Goal: Communication & Community: Answer question/provide support

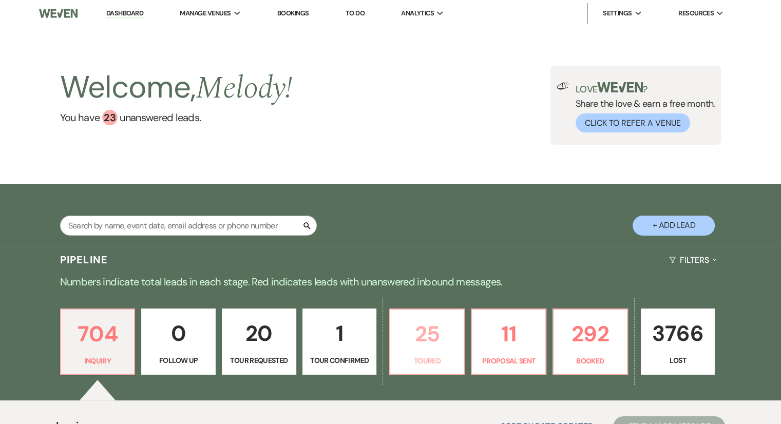
click at [427, 341] on p "25" at bounding box center [426, 334] width 61 height 34
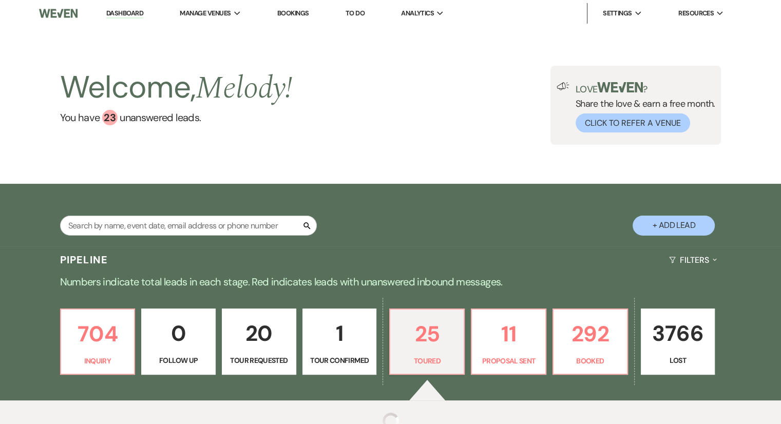
select select "5"
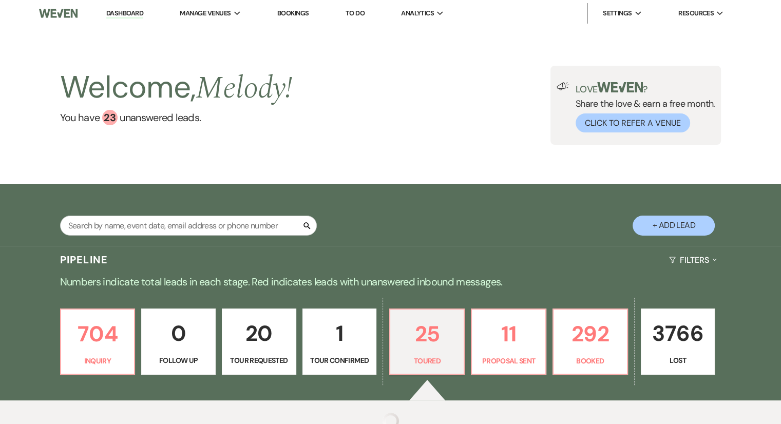
select select "5"
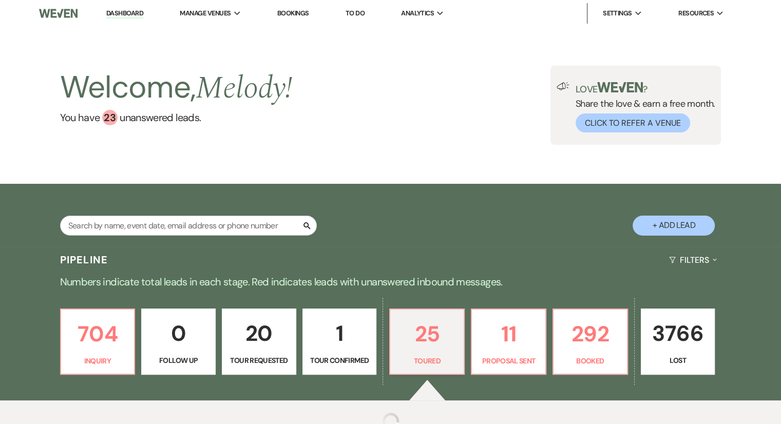
select select "5"
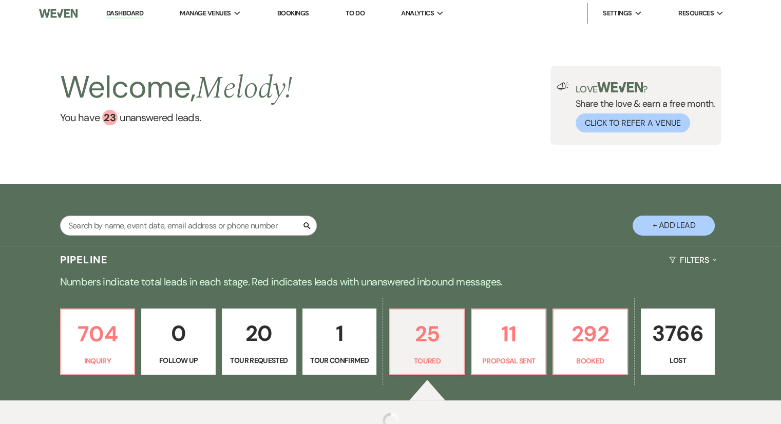
select select "5"
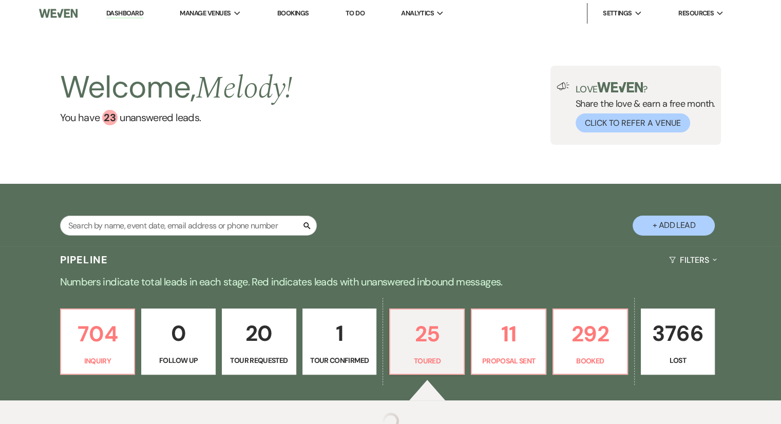
select select "5"
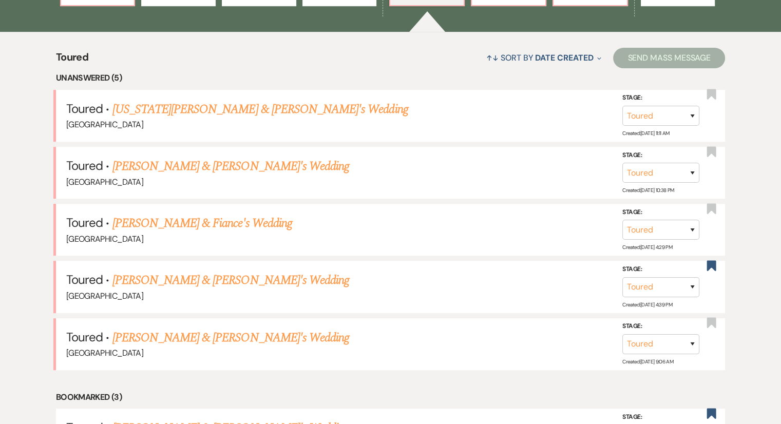
scroll to position [370, 0]
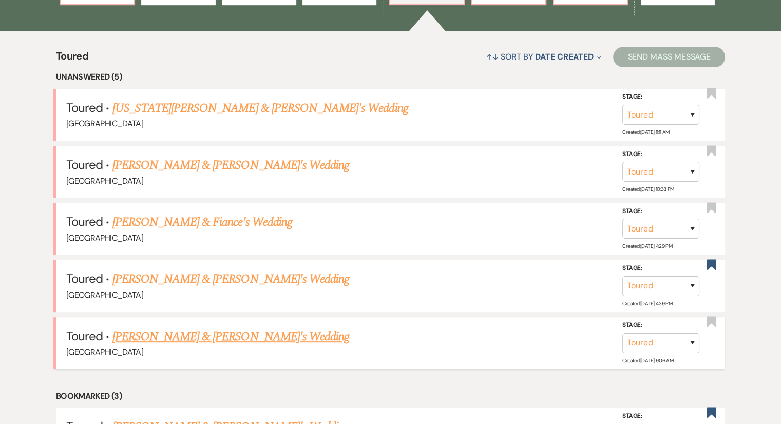
click at [152, 336] on link "[PERSON_NAME] & [PERSON_NAME]'s Wedding" at bounding box center [230, 337] width 237 height 18
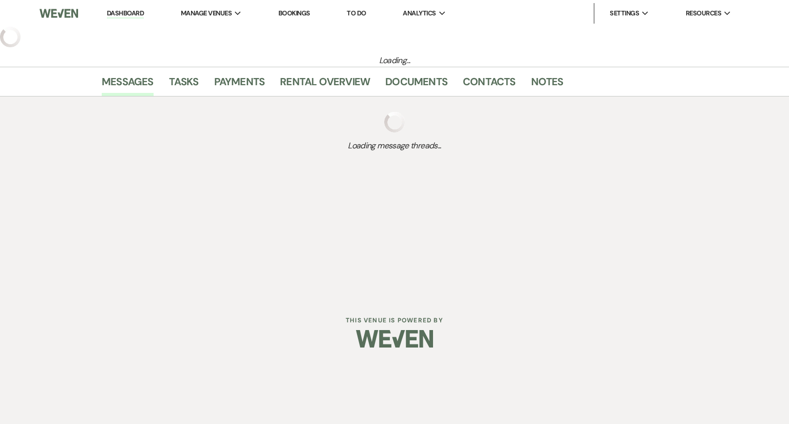
select select "5"
select select "6"
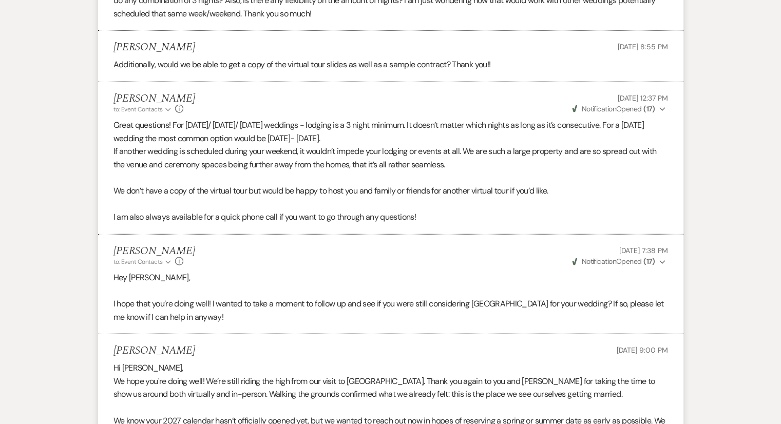
scroll to position [3451, 0]
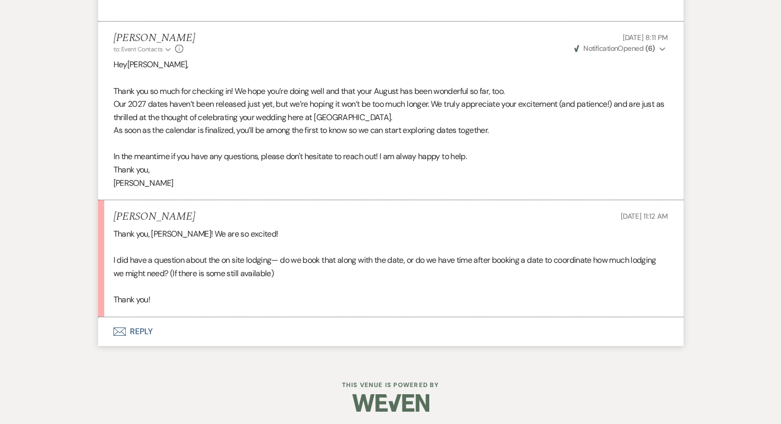
select select "5"
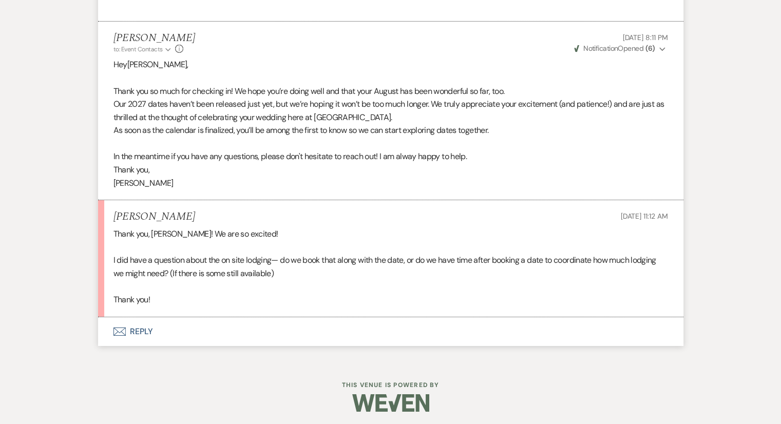
select select "5"
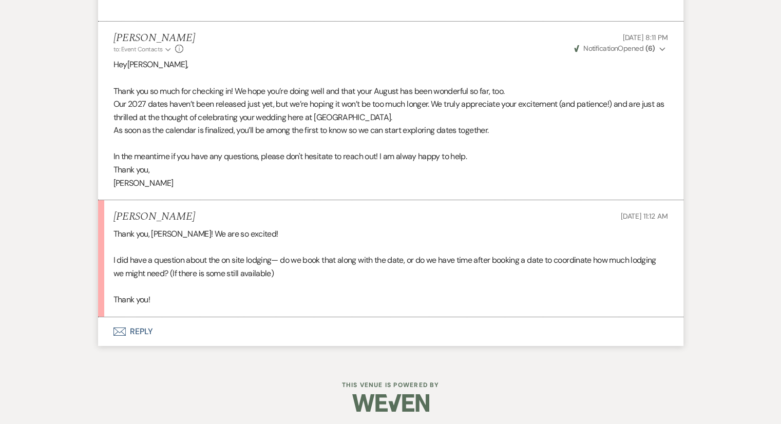
select select "5"
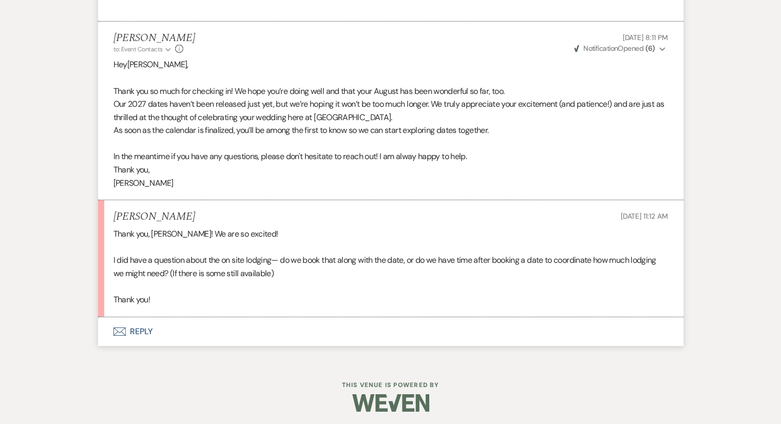
select select "5"
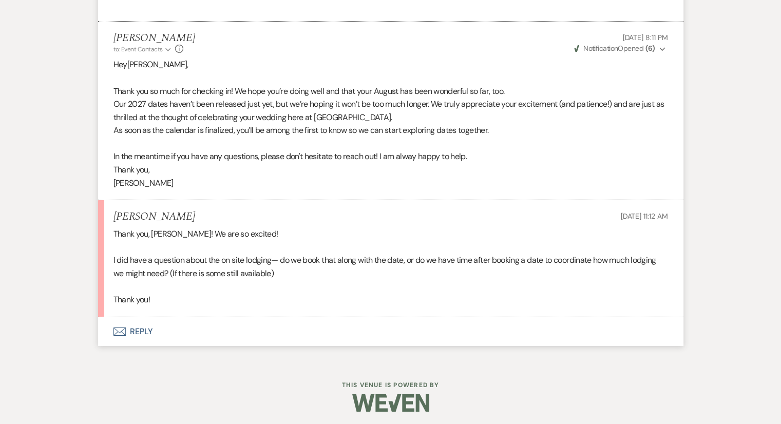
select select "5"
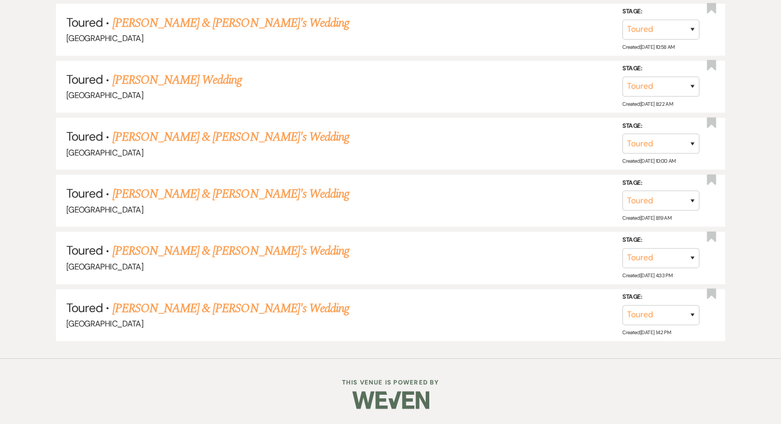
scroll to position [370, 0]
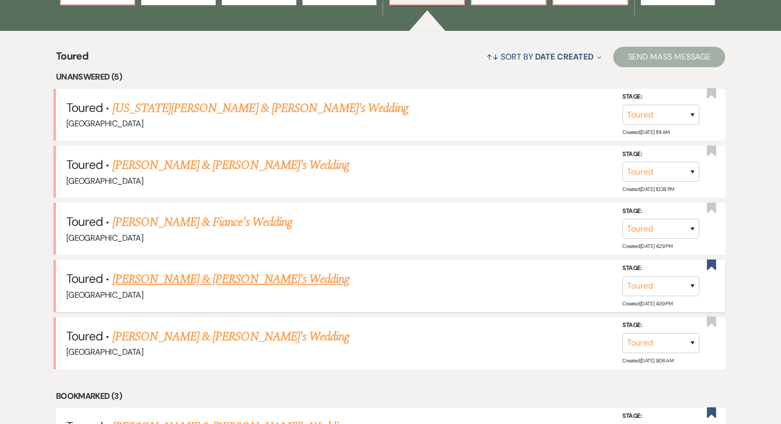
click at [150, 276] on link "[PERSON_NAME] & [PERSON_NAME]'s Wedding" at bounding box center [230, 279] width 237 height 18
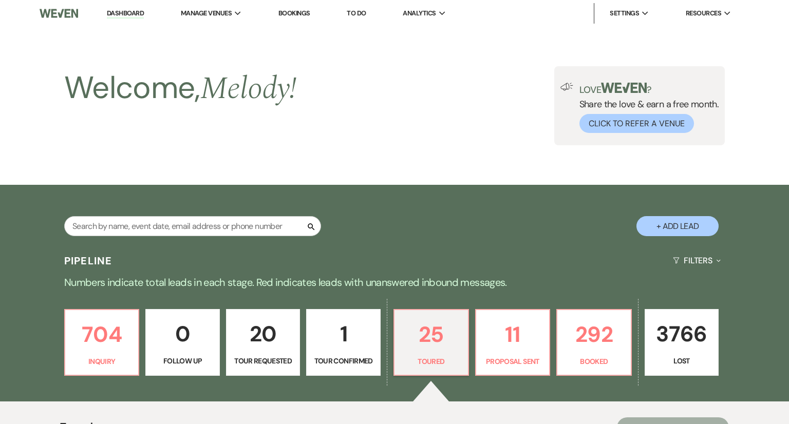
select select "5"
select select "6"
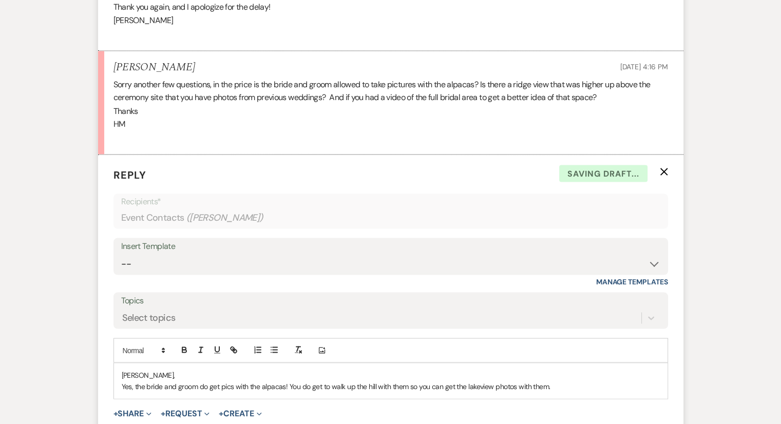
scroll to position [1845, 0]
click at [150, 274] on select "-- Weven Planning Portal Introduction (Booked Events) Congratulations on choosi…" at bounding box center [390, 264] width 539 height 20
click at [530, 392] on p "Yes, the bride and groom do get pics with the alpacas! You do get to walk up th…" at bounding box center [391, 385] width 538 height 11
click at [525, 391] on p "Yes, the bride and groom do get pics with the alpacas! You do get to walk up th…" at bounding box center [391, 385] width 538 height 11
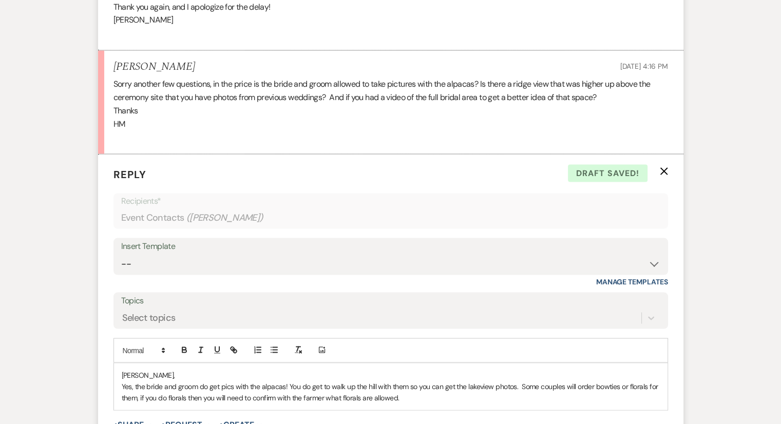
click at [187, 403] on p "Yes, the bride and groom do get pics with the alpacas! You do get to walk up th…" at bounding box center [391, 391] width 538 height 23
click at [429, 403] on p "Yes, the bride and groom do get pics with the alpacas! You do get to walk up th…" at bounding box center [391, 391] width 538 height 23
click at [447, 403] on p "Yes, the bride and groom do get pics with the alpacas! You do get to walk up th…" at bounding box center [391, 391] width 538 height 23
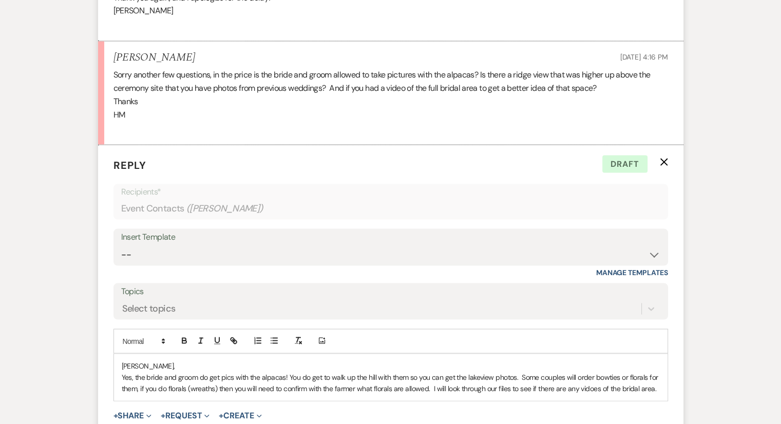
scroll to position [1881, 0]
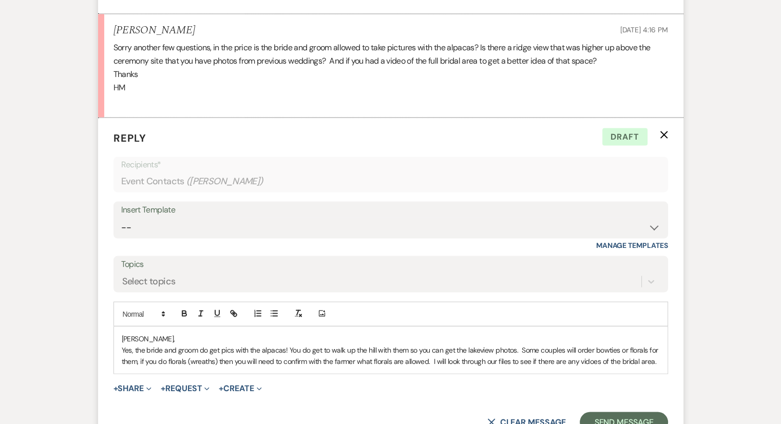
click at [282, 360] on p "Yes, the bride and groom do get pics with the alpacas! You do get to walk up th…" at bounding box center [391, 355] width 538 height 23
click at [284, 361] on p "Yes, the bride and groom do get pics with the alpacas! You do get to walk up th…" at bounding box center [391, 355] width 538 height 23
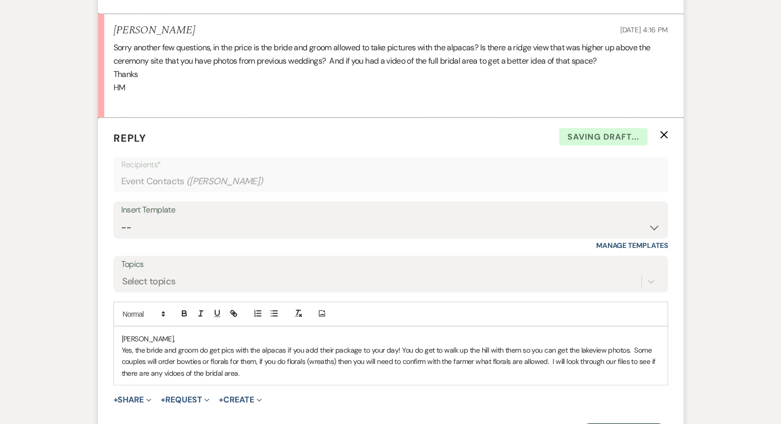
click at [171, 378] on p "Yes, the bride and groom do get pics with the alpacas if you add their package …" at bounding box center [391, 361] width 538 height 34
click at [172, 378] on p "Yes, the bride and groom do get pics with the alpacas if you add their package …" at bounding box center [391, 361] width 538 height 34
drag, startPoint x: 247, startPoint y: 386, endPoint x: 118, endPoint y: 355, distance: 133.4
click at [118, 355] on div "Hartley, Yes, the bride and groom do get pics with the alpacas if you add their…" at bounding box center [390, 355] width 553 height 59
copy p "Yes, the bride and groom do get pics with the alpacas if you add their package …"
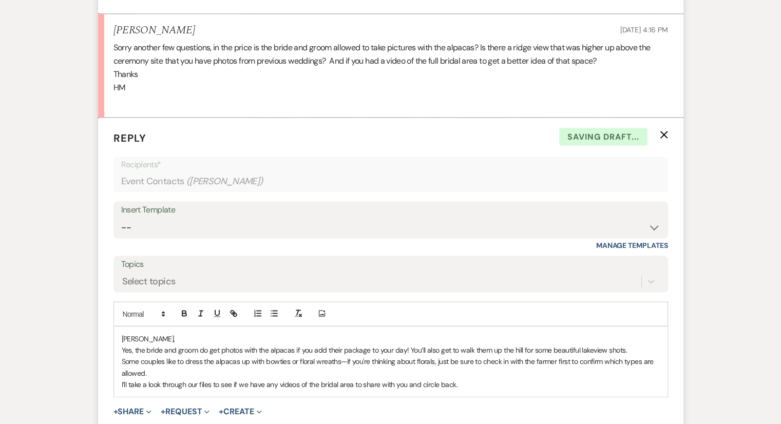
click at [472, 390] on p "I’ll take a look through our files to see if we have any videos of the bridal a…" at bounding box center [391, 383] width 538 height 11
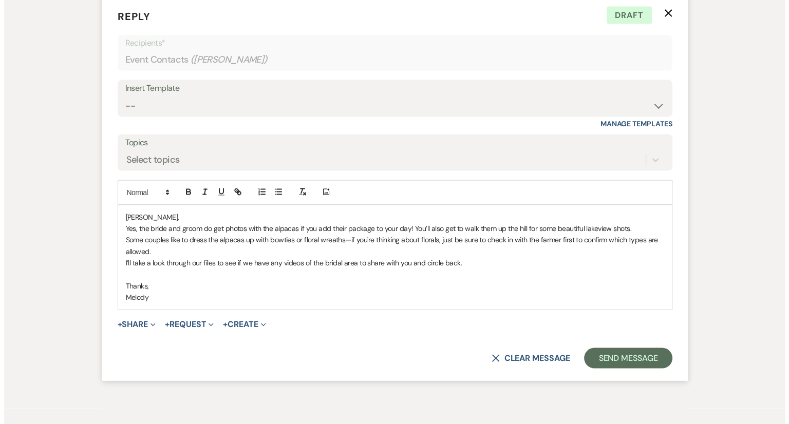
scroll to position [2064, 0]
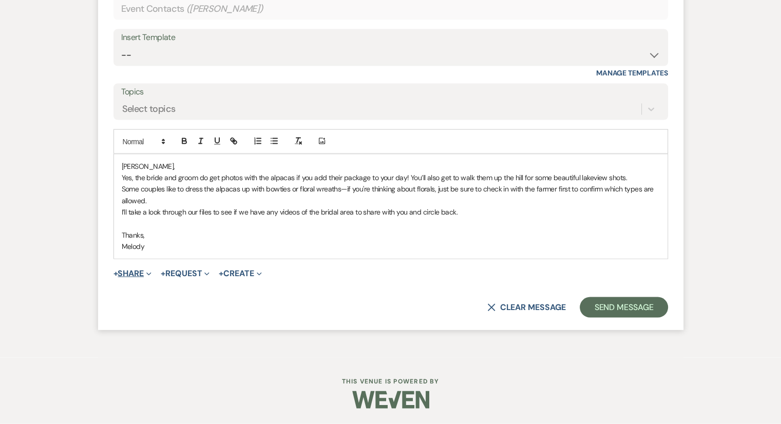
click at [117, 274] on span "+" at bounding box center [115, 274] width 5 height 8
click at [127, 276] on button "+ Share Expand" at bounding box center [132, 274] width 39 height 8
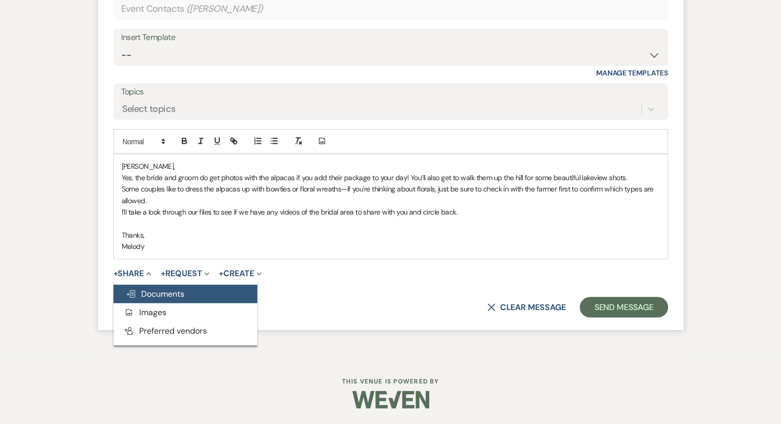
click at [129, 289] on span "Doc Upload Documents" at bounding box center [155, 294] width 59 height 11
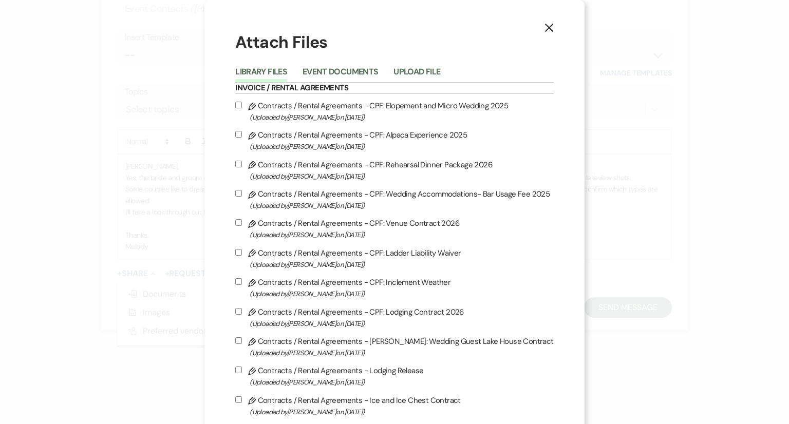
click at [530, 218] on div "X Attach Files Library Files Event Documents Upload File Invoice / Rental Agree…" at bounding box center [394, 212] width 789 height 424
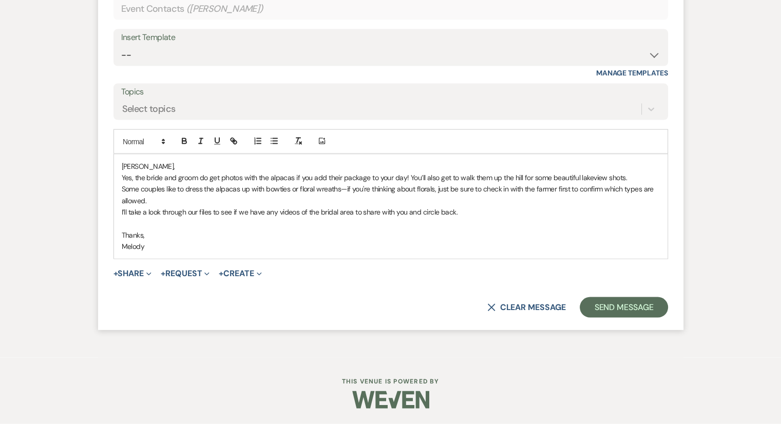
click at [530, 218] on form "Reply X Draft Recipients* Event Contacts ( Hartley Myers ) Insert Template -- W…" at bounding box center [390, 138] width 585 height 385
click at [122, 275] on button "+ Share Expand" at bounding box center [132, 274] width 39 height 8
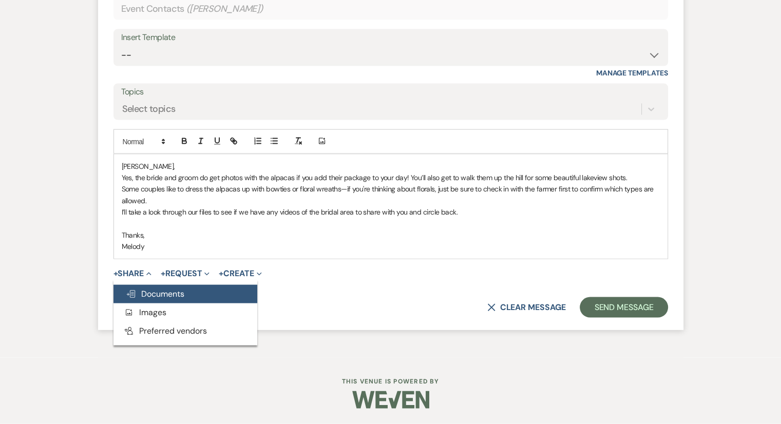
click at [127, 296] on icon "Doc Upload" at bounding box center [131, 294] width 10 height 8
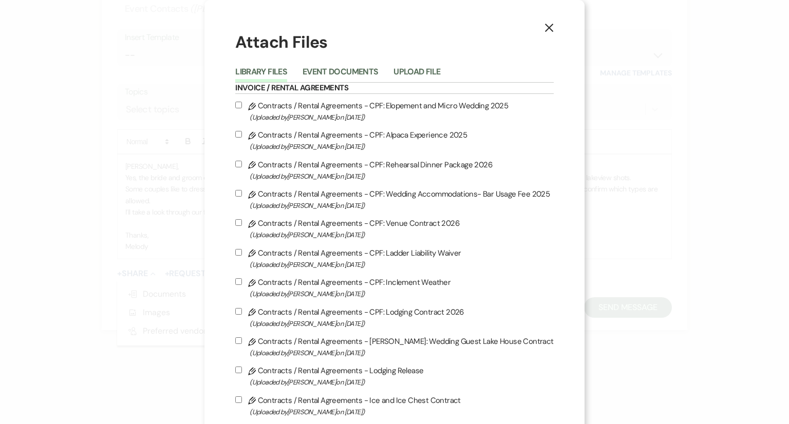
click at [298, 324] on span "(Uploaded by Raquel on Nov 19th, 2024 )" at bounding box center [400, 324] width 303 height 12
click at [242, 315] on input "Pencil Contracts / Rental Agreements - CPF: Lodging Contract 2026 (Uploaded by …" at bounding box center [238, 311] width 7 height 7
checkbox input "true"
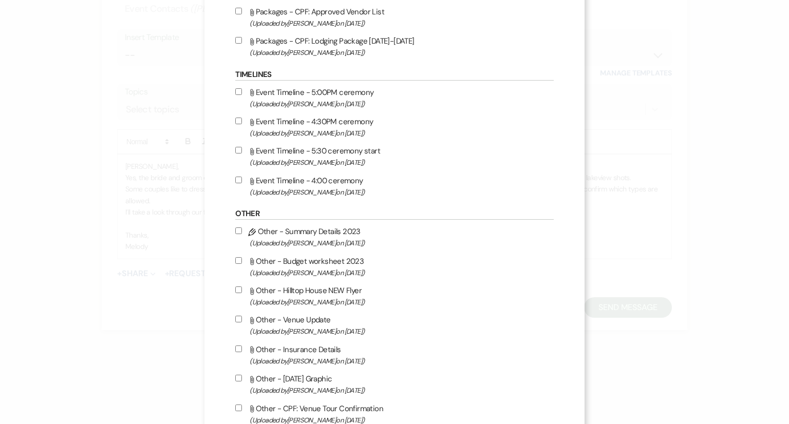
scroll to position [1253, 0]
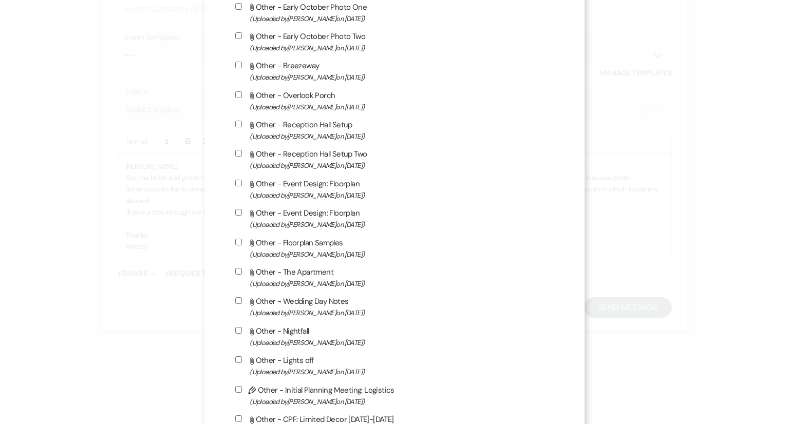
click at [298, 324] on div "Pencil Other - Summary Details 2023 (Uploaded by Nicole Wade on Mar 27th, 2022 …" at bounding box center [394, 115] width 318 height 879
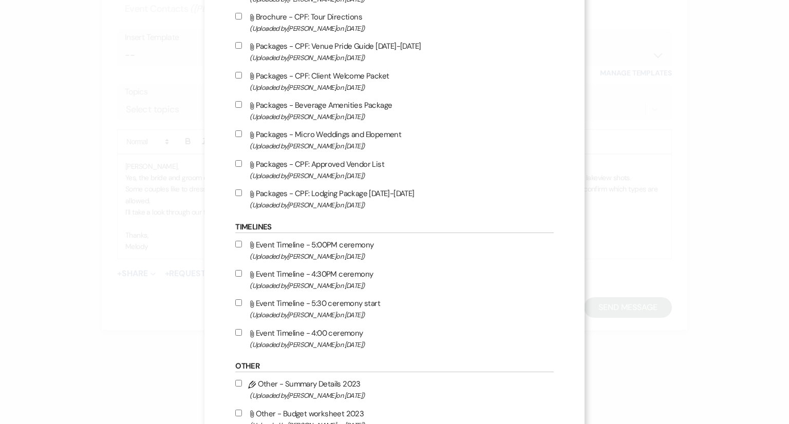
scroll to position [986, 0]
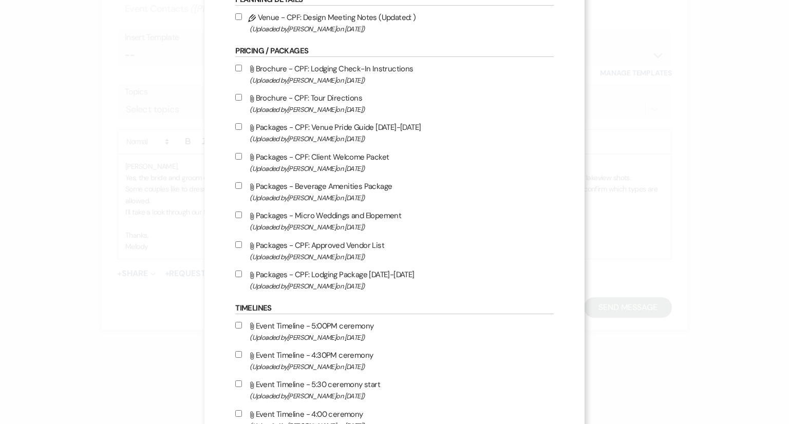
click at [299, 323] on div "Timelines Attach File Event Timeline - 5:00PM ceremony (Uploaded by Nicole Wade…" at bounding box center [394, 367] width 318 height 129
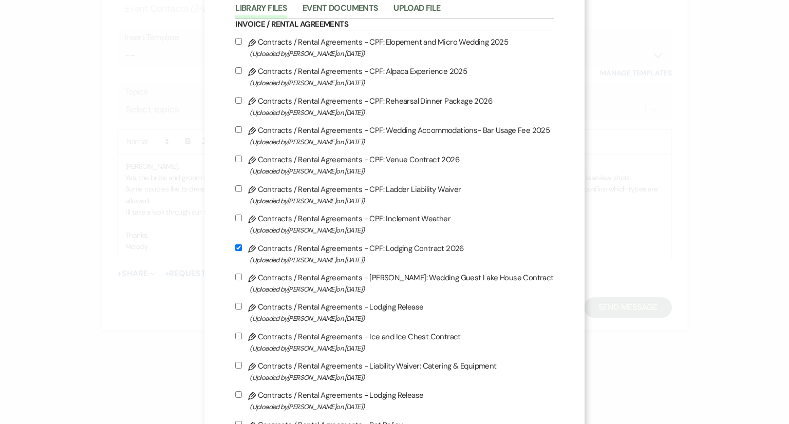
scroll to position [41, 0]
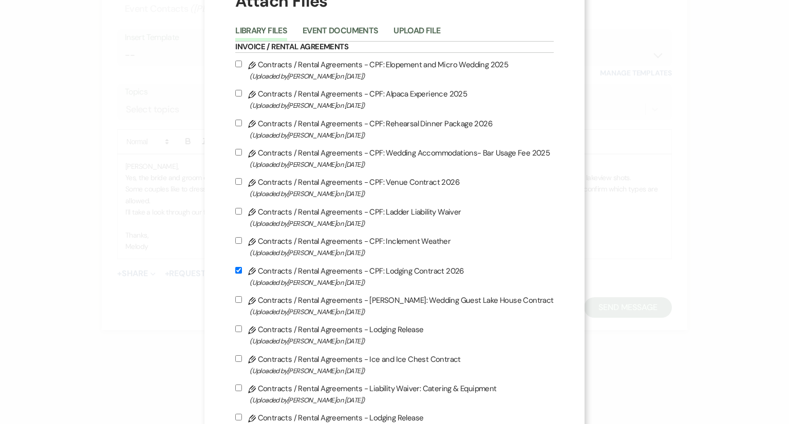
click at [240, 94] on input "Pencil Contracts / Rental Agreements - CPF: Alpaca Experience 2025 (Uploaded by…" at bounding box center [238, 93] width 7 height 7
checkbox input "true"
click at [238, 274] on input "Pencil Contracts / Rental Agreements - CPF: Lodging Contract 2026 (Uploaded by …" at bounding box center [238, 270] width 7 height 7
checkbox input "false"
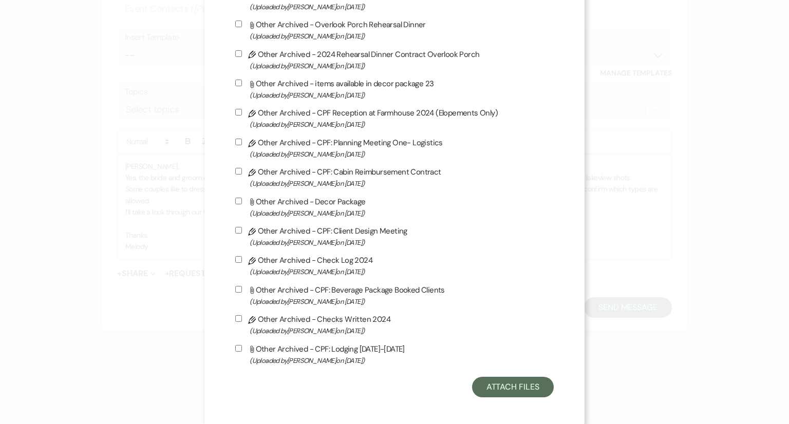
scroll to position [2679, 0]
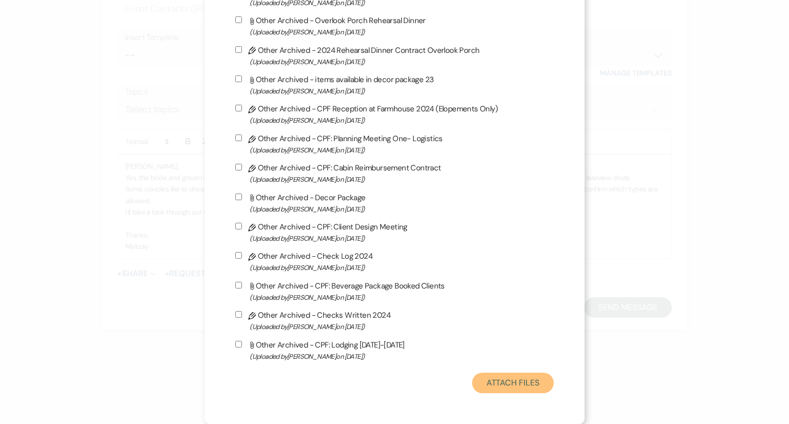
click at [495, 387] on button "Attach Files" at bounding box center [513, 383] width 82 height 21
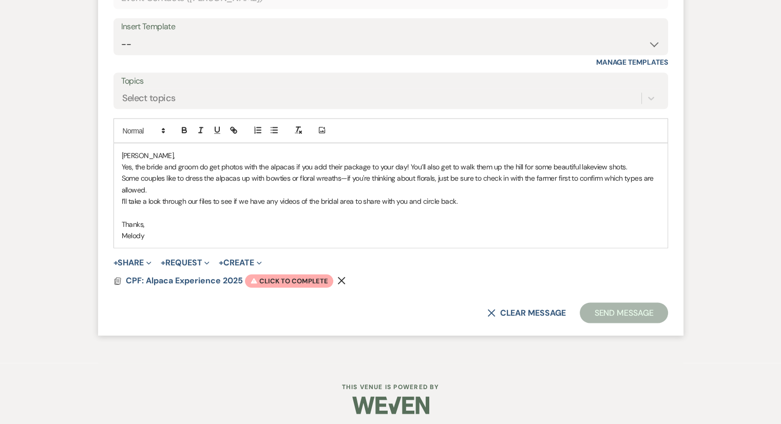
click at [270, 288] on span "Warning Click to complete" at bounding box center [289, 281] width 88 height 13
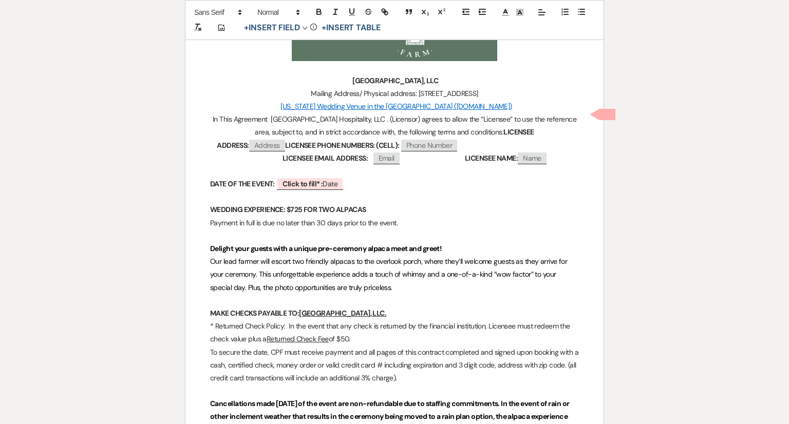
scroll to position [197, 0]
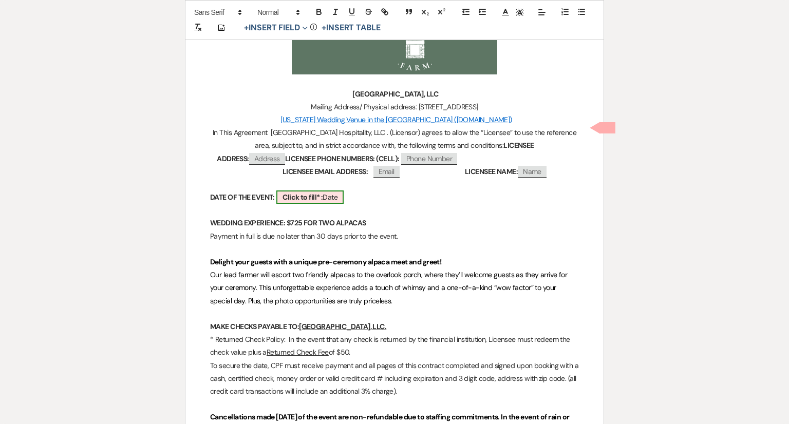
click at [338, 199] on span "Click to fill* : Date" at bounding box center [309, 196] width 67 height 13
select select "owner"
select select "Date"
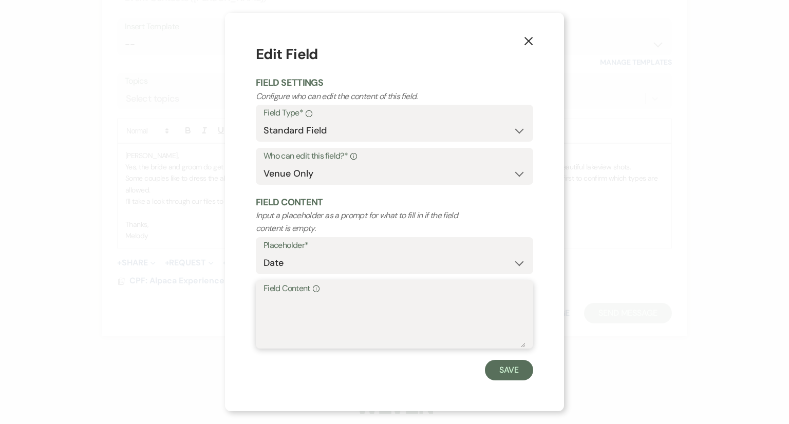
click at [280, 321] on textarea "Field Content Info" at bounding box center [394, 321] width 262 height 51
type textarea "MOCK"
click at [508, 370] on button "Save" at bounding box center [509, 370] width 48 height 21
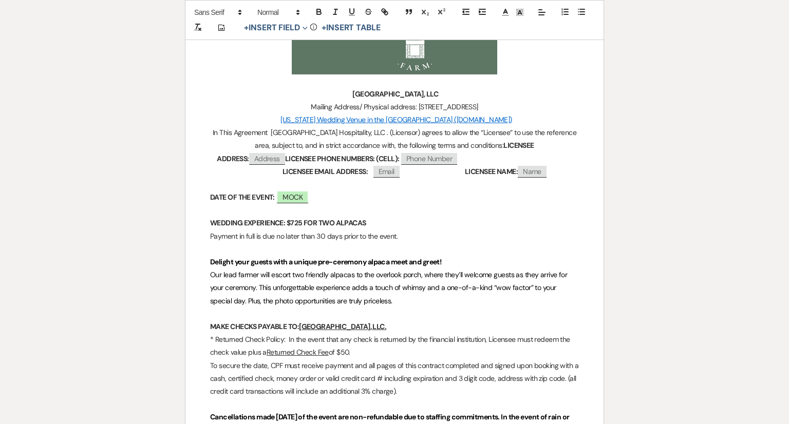
click at [530, 156] on div "Printer Print Saving ... Add Photo + Insert Field Expand Standard Field Smart F…" at bounding box center [394, 284] width 739 height 816
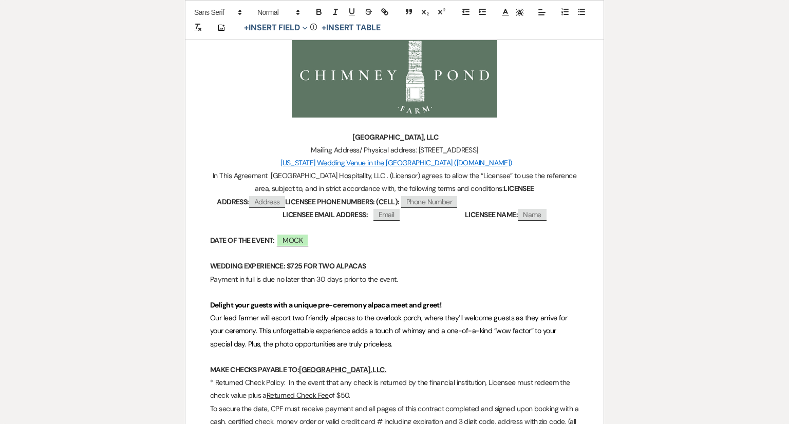
scroll to position [136, 0]
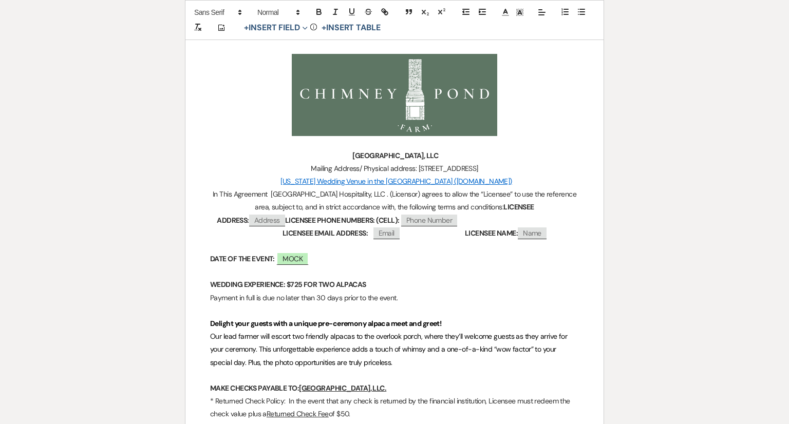
click at [530, 148] on div "Printer Print Add Photo + Insert Field Expand Standard Field Smart Field Signat…" at bounding box center [394, 346] width 739 height 816
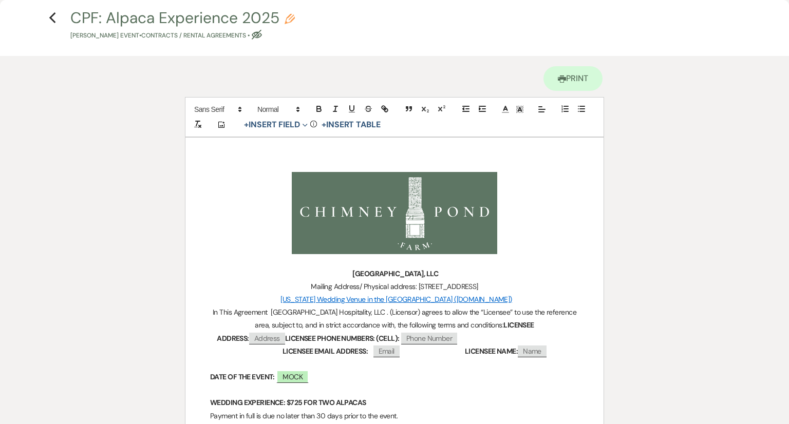
scroll to position [0, 0]
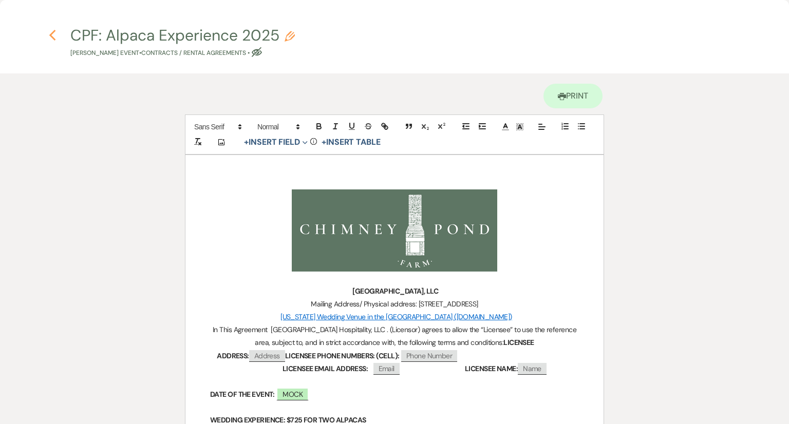
click at [53, 37] on use "button" at bounding box center [52, 35] width 7 height 11
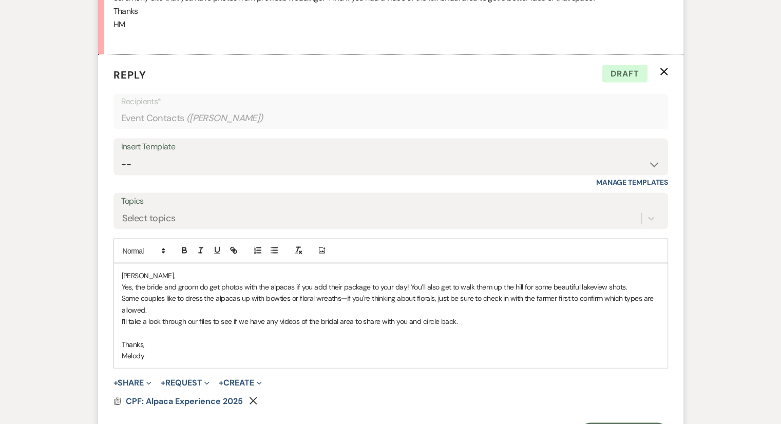
scroll to position [1988, 0]
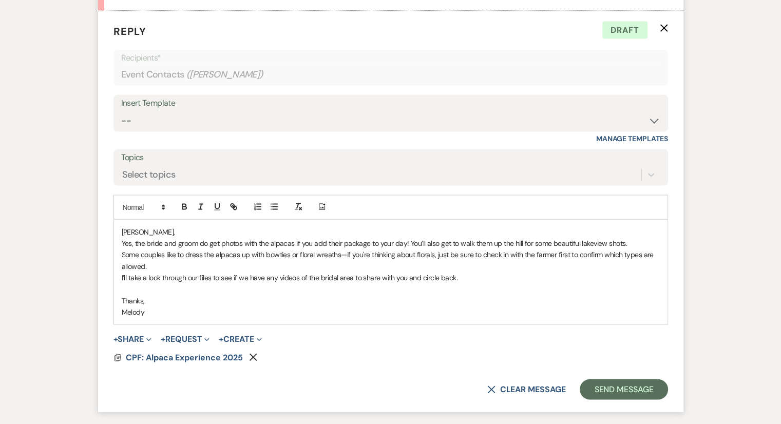
click at [166, 238] on p "Hartley," at bounding box center [391, 231] width 538 height 11
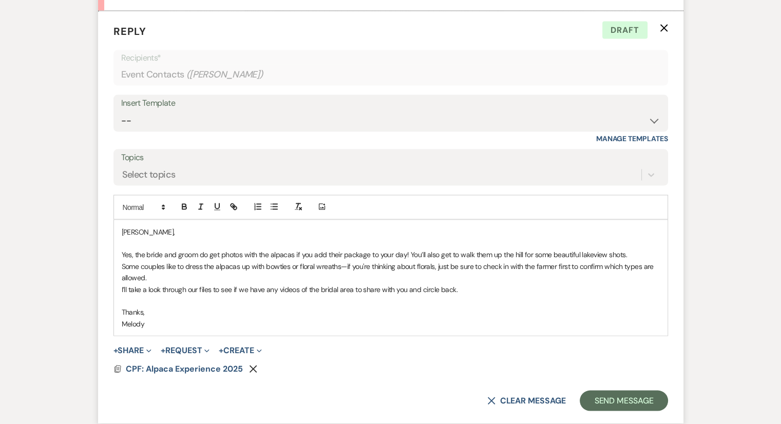
click at [473, 295] on p "I’ll take a look through our files to see if we have any videos of the bridal a…" at bounding box center [391, 289] width 538 height 11
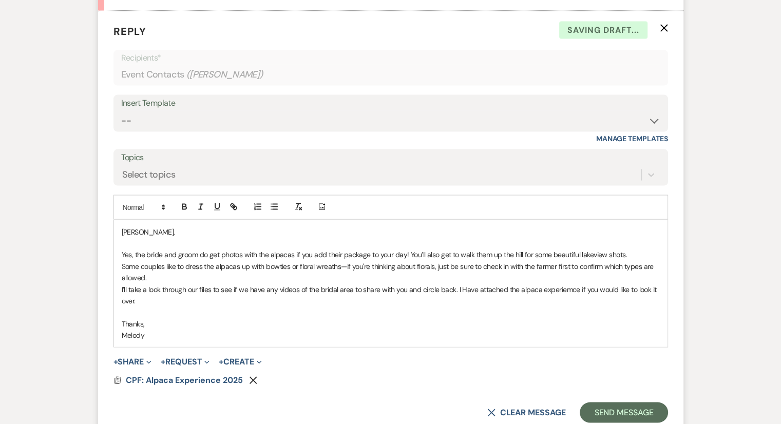
click at [530, 298] on p "I’ll take a look through our files to see if we have any videos of the bridal a…" at bounding box center [391, 295] width 538 height 23
click at [466, 302] on p "I’ll take a look through our files to see if we have any videos of the bridal a…" at bounding box center [391, 295] width 538 height 23
click at [470, 318] on p at bounding box center [391, 311] width 538 height 11
click at [177, 307] on p "I’ll take a look through our files to see if we have any videos of the bridal a…" at bounding box center [391, 295] width 538 height 23
click at [530, 413] on button "Send Message" at bounding box center [624, 412] width 88 height 21
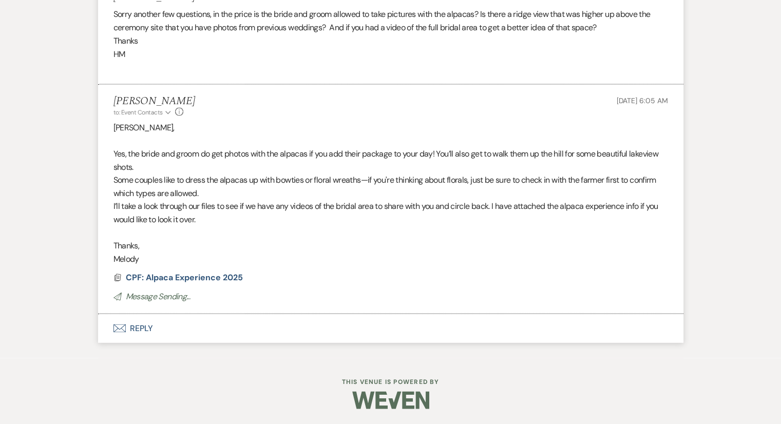
scroll to position [1927, 0]
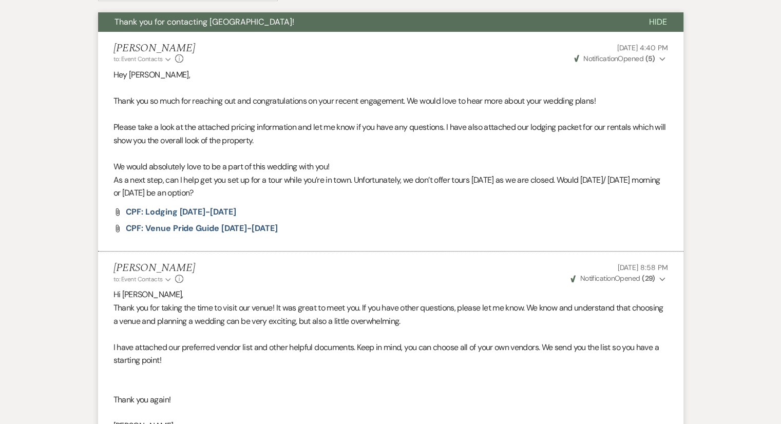
select select "5"
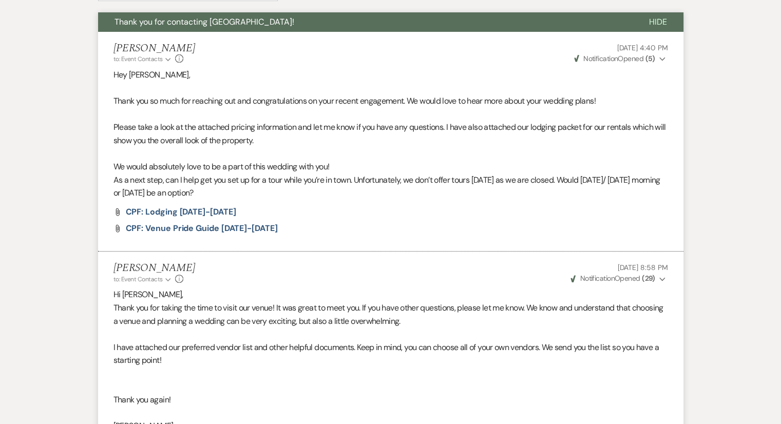
select select "5"
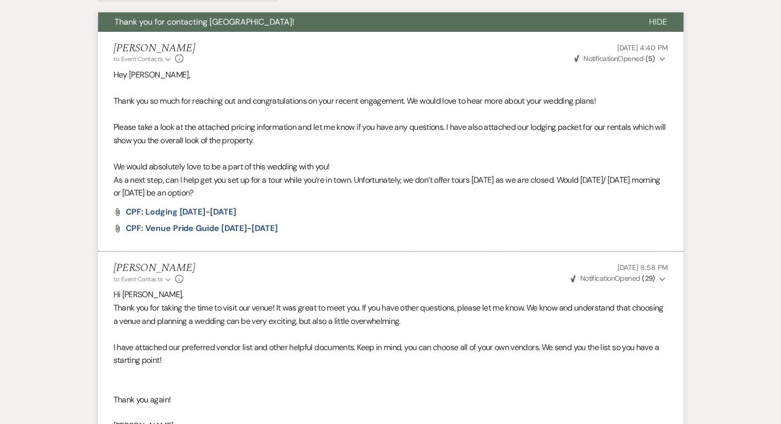
select select "5"
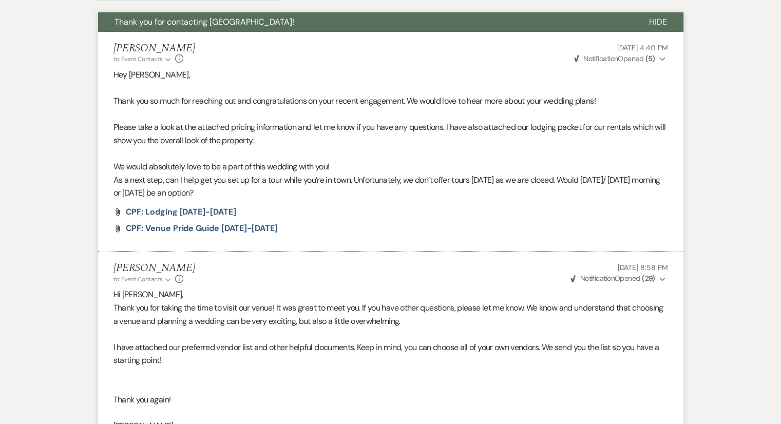
select select "5"
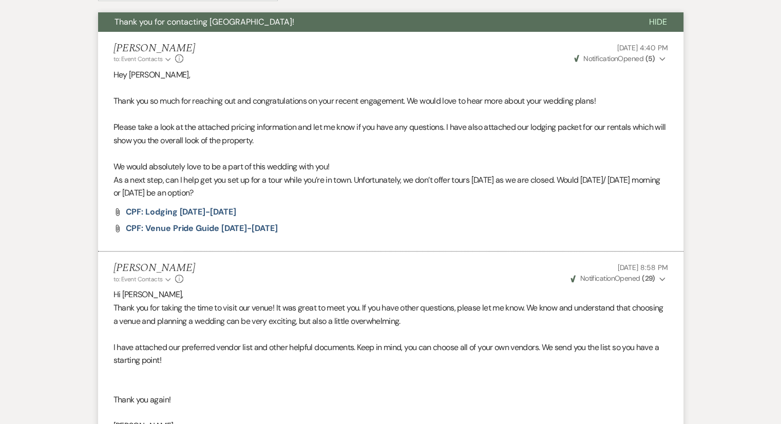
select select "5"
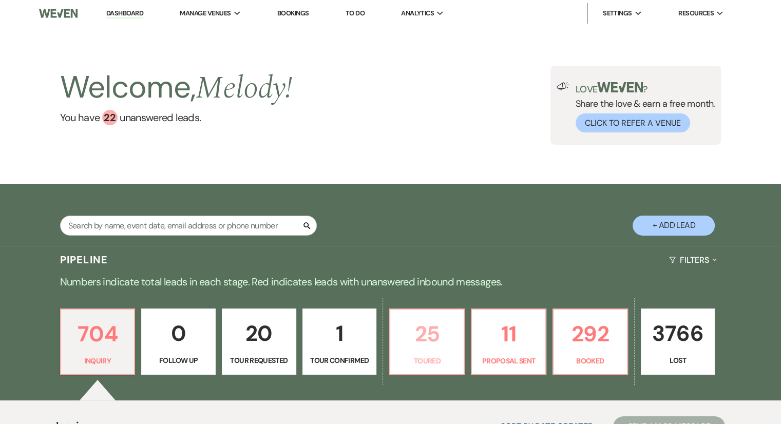
click at [428, 353] on link "25 Toured" at bounding box center [426, 342] width 75 height 67
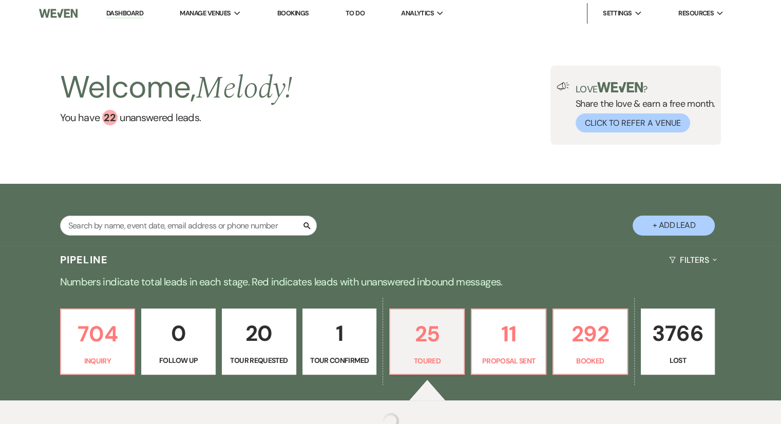
select select "5"
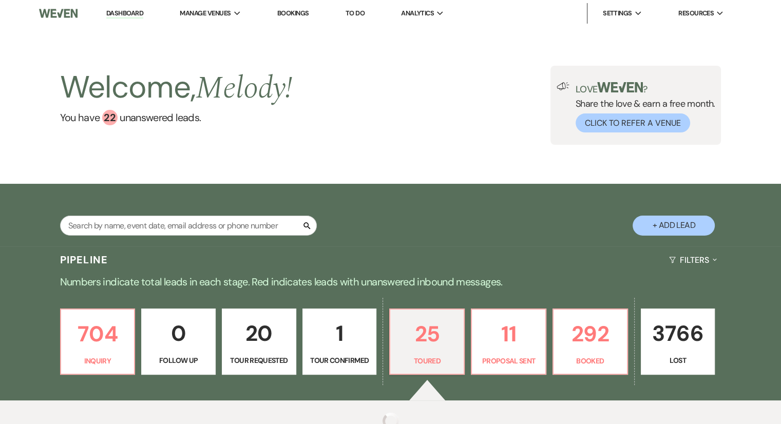
select select "5"
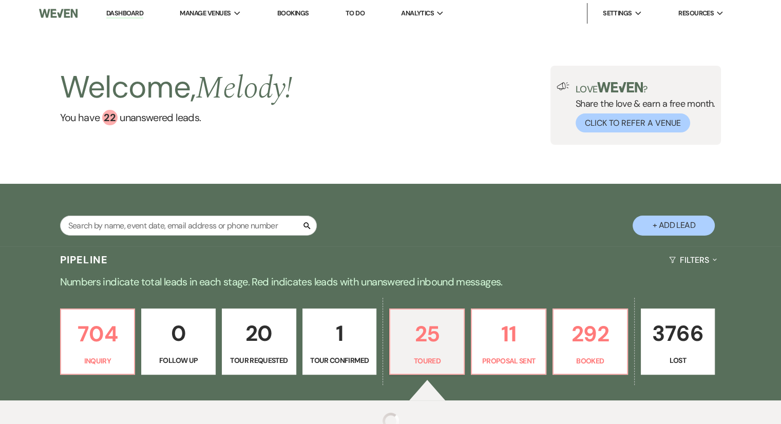
select select "5"
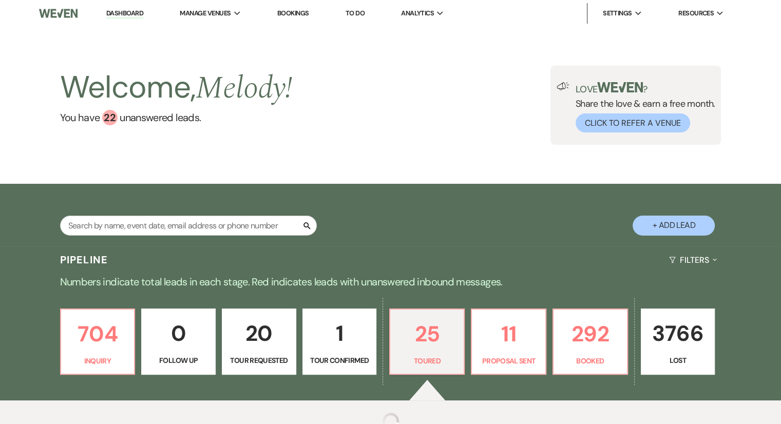
select select "5"
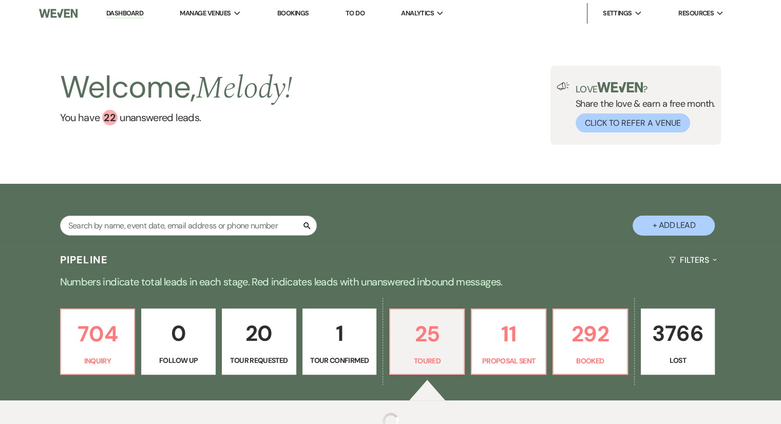
select select "5"
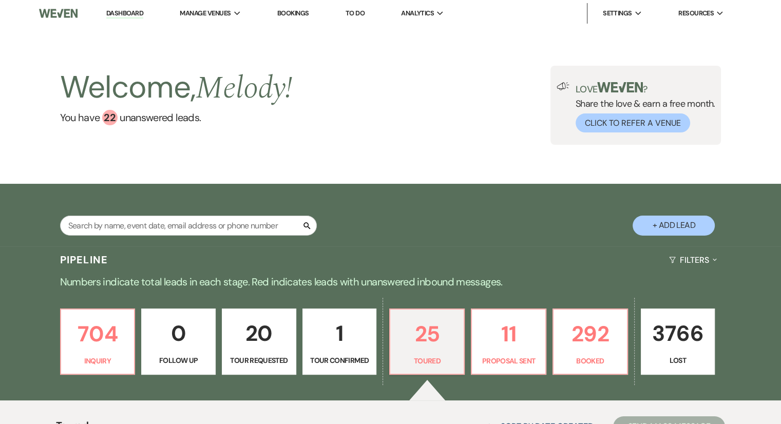
scroll to position [371, 0]
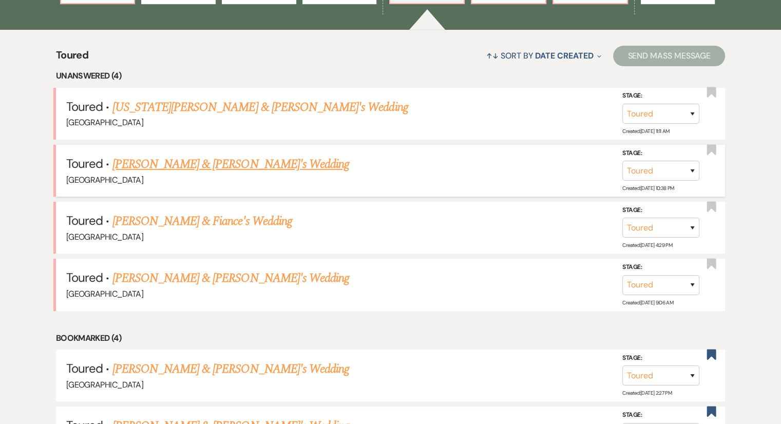
click at [190, 162] on link "[PERSON_NAME] & [PERSON_NAME]'s Wedding" at bounding box center [230, 164] width 237 height 18
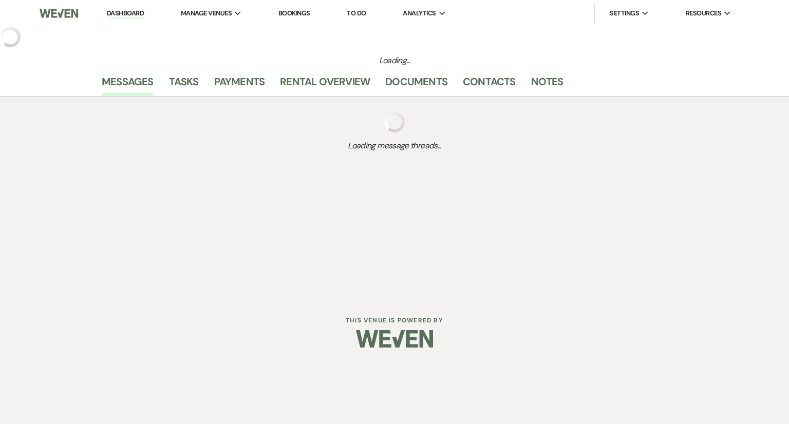
select select "5"
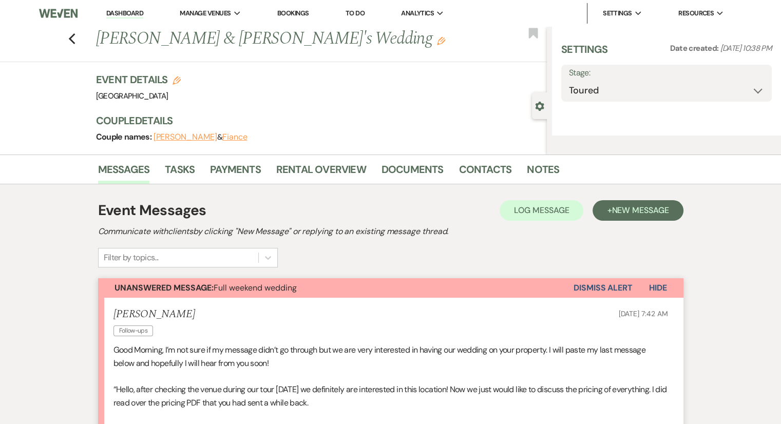
select select "6"
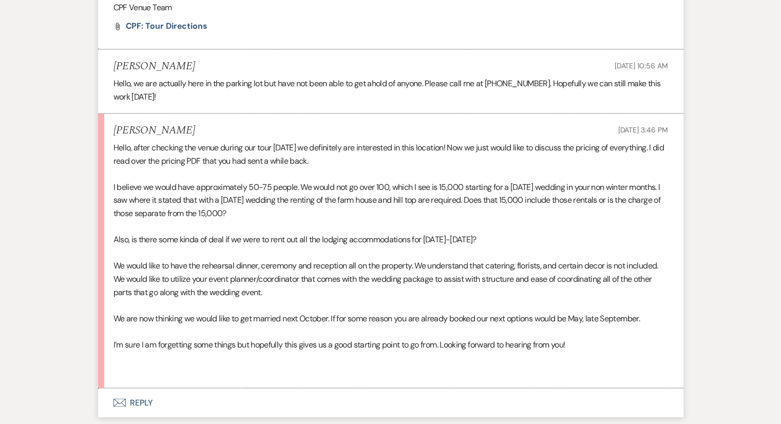
scroll to position [1884, 0]
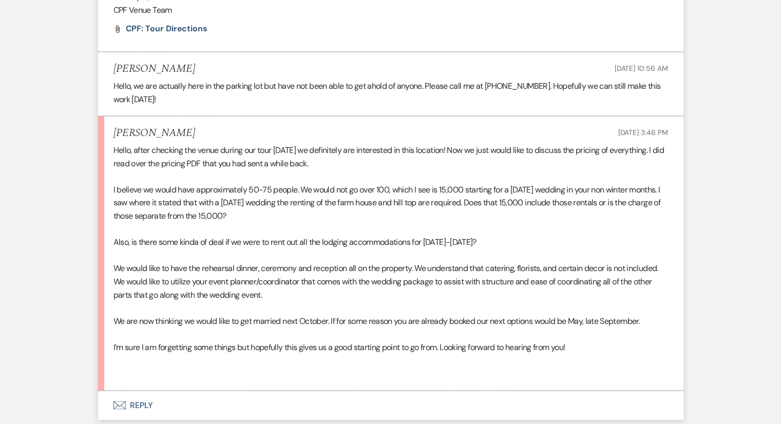
click at [160, 139] on h5 "[PERSON_NAME]" at bounding box center [154, 132] width 82 height 13
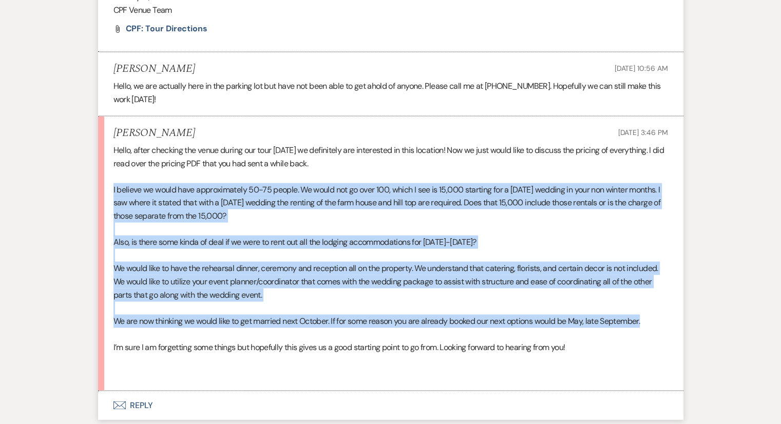
drag, startPoint x: 111, startPoint y: 204, endPoint x: 649, endPoint y: 336, distance: 554.3
click at [649, 336] on li "[PERSON_NAME] [DATE] 3:46 PM Hello, after checking the venue during our tour [D…" at bounding box center [390, 253] width 585 height 274
copy div "I believe we would have approximately 50-75 people. We would not go over 100, w…"
click at [132, 416] on button "Envelope Reply" at bounding box center [390, 405] width 585 height 29
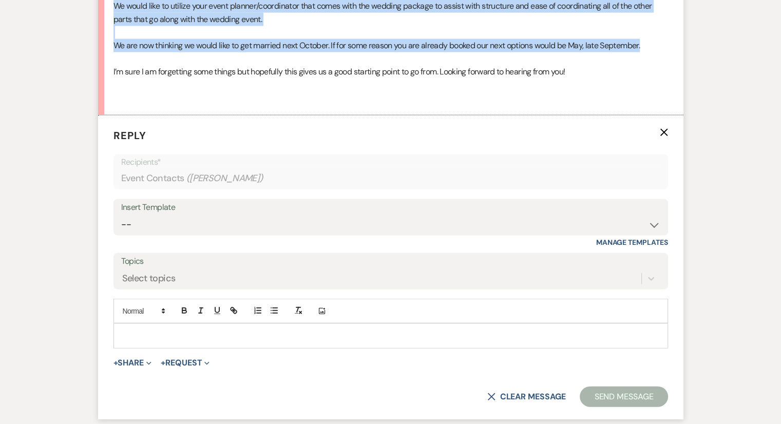
scroll to position [2168, 0]
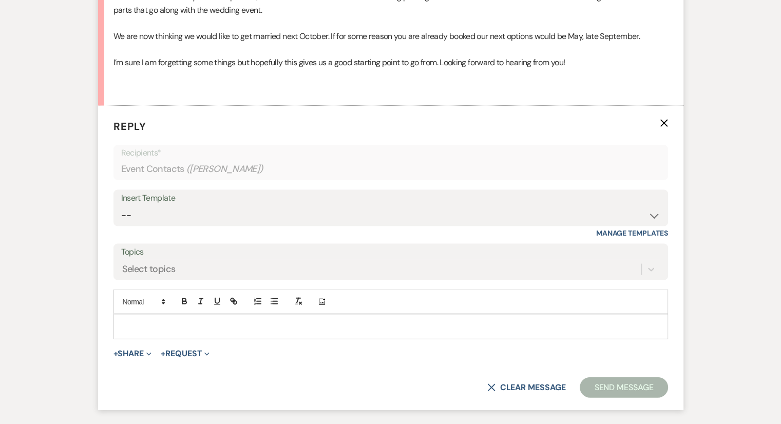
click at [145, 329] on div at bounding box center [390, 327] width 553 height 24
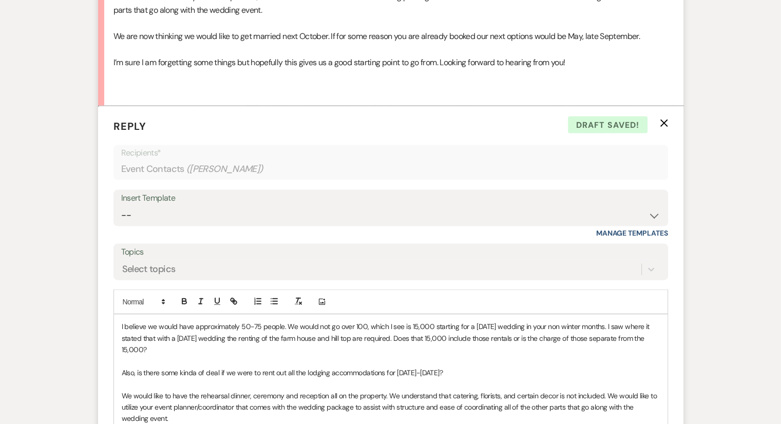
click at [194, 355] on p "I believe we would have approximately 50-75 people. We would not go over 100, w…" at bounding box center [391, 338] width 538 height 34
click at [145, 354] on span "I believe we would have approximately 50-75 people. We would not go over 100, w…" at bounding box center [387, 338] width 530 height 32
drag, startPoint x: 147, startPoint y: 361, endPoint x: 366, endPoint y: 366, distance: 218.7
click at [366, 366] on div "I believe we would have approximately 50-75 people. We would not go over 100, w…" at bounding box center [390, 390] width 553 height 150
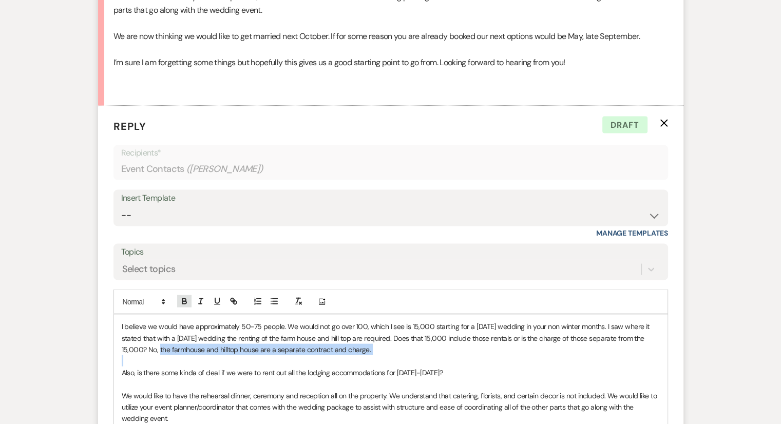
click at [186, 306] on icon "button" at bounding box center [184, 301] width 9 height 9
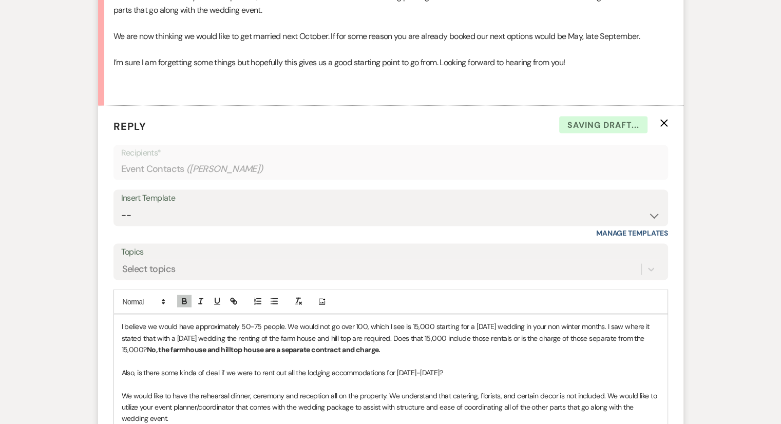
click at [476, 378] on p "Also, is there some kinda of deal if we were to rent out all the lodging accomm…" at bounding box center [391, 372] width 538 height 11
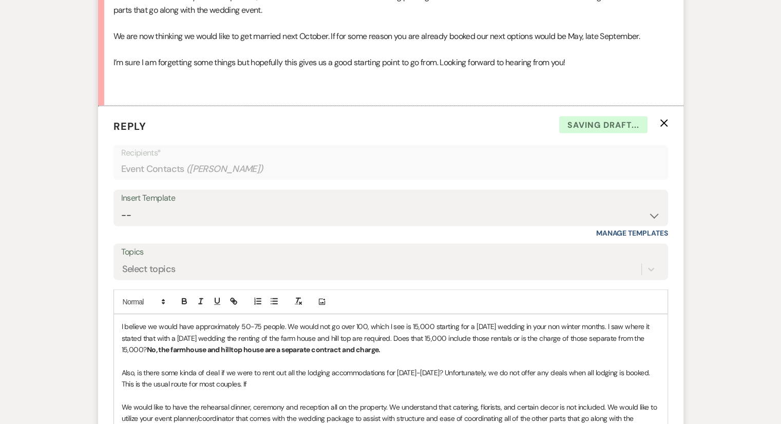
click at [285, 390] on p "Also, is there some kinda of deal if we were to rent out all the lodging accomm…" at bounding box center [391, 378] width 538 height 23
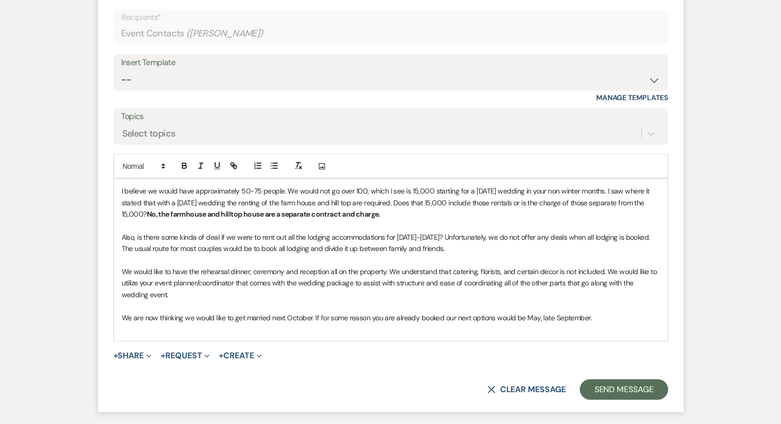
scroll to position [2312, 0]
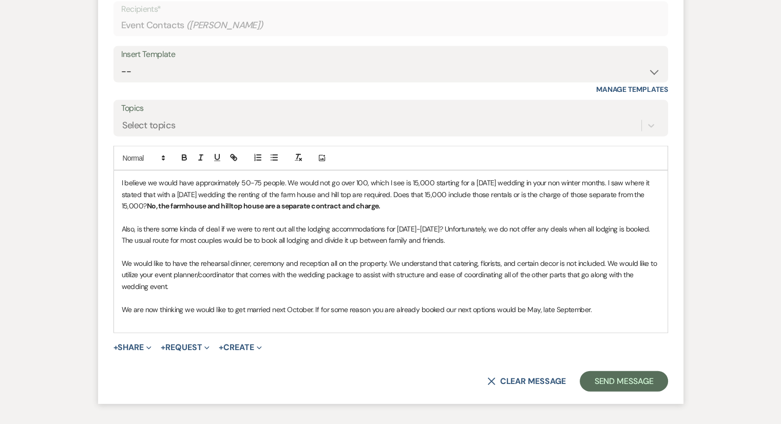
click at [594, 315] on p "We are now thinking we would like to get married next October. If for some reas…" at bounding box center [391, 309] width 538 height 11
click at [209, 292] on p "We would like to have the rehearsal dinner, ceremony and reception all on the p…" at bounding box center [391, 275] width 538 height 34
click at [208, 291] on span "We would like to have the rehearsal dinner, ceremony and reception all on the p…" at bounding box center [390, 275] width 537 height 32
click at [273, 292] on p "We would like to have the rehearsal dinner, ceremony and reception all on the p…" at bounding box center [391, 275] width 538 height 34
click at [273, 291] on span "We would like to have the rehearsal dinner, ceremony and reception all on the p…" at bounding box center [390, 275] width 537 height 32
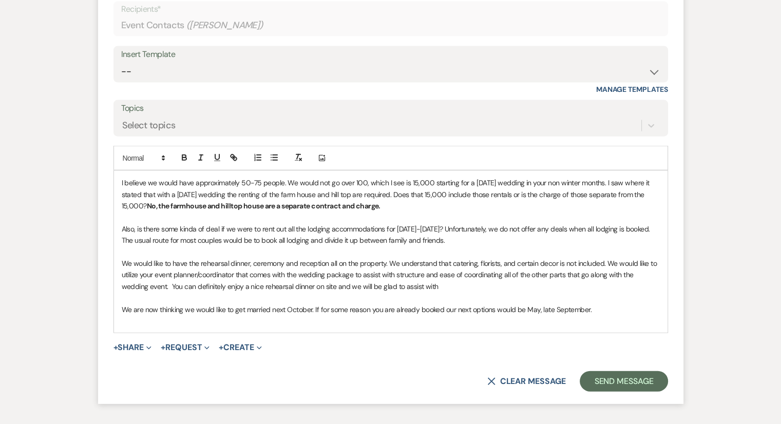
click at [447, 292] on p "We would like to have the rehearsal dinner, ceremony and reception all on the p…" at bounding box center [391, 275] width 538 height 34
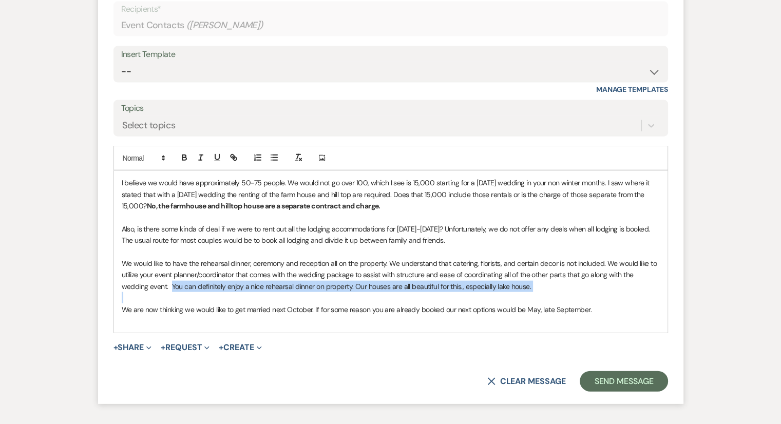
drag, startPoint x: 170, startPoint y: 297, endPoint x: 544, endPoint y: 307, distance: 373.3
click at [544, 307] on div "I believe we would have approximately 50-75 people. We would not go over 100, w…" at bounding box center [390, 252] width 553 height 162
click at [183, 162] on icon "button" at bounding box center [184, 157] width 9 height 9
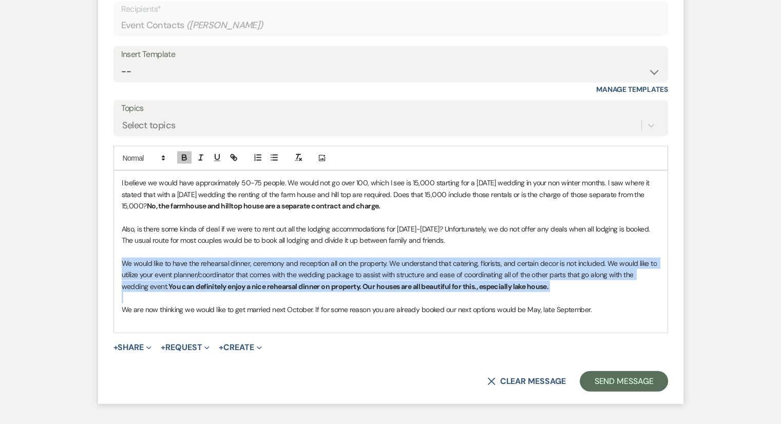
drag, startPoint x: 456, startPoint y: 241, endPoint x: 509, endPoint y: 252, distance: 54.5
click at [509, 246] on p "Also, is there some kinda of deal if we were to rent out all the lodging accomm…" at bounding box center [391, 234] width 538 height 23
click at [186, 160] on icon "button" at bounding box center [184, 159] width 4 height 3
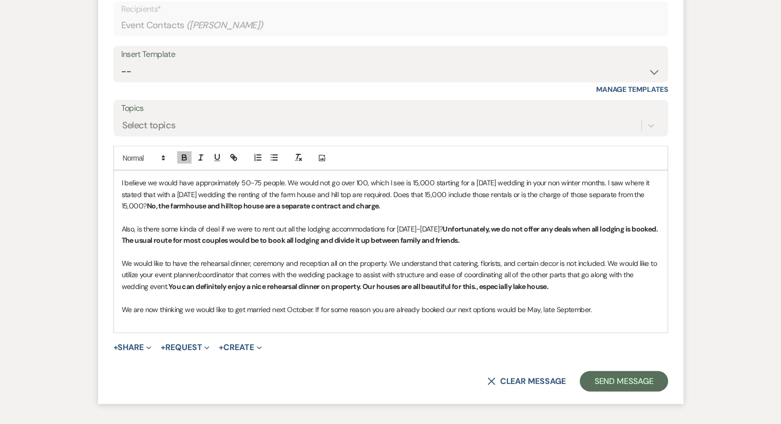
click at [499, 314] on span "We are now thinking we would like to get married next October. If for some reas…" at bounding box center [357, 309] width 470 height 9
click at [610, 315] on p "We are now thinking we would like to get married next October. If for some reas…" at bounding box center [391, 309] width 538 height 11
